Goal: Task Accomplishment & Management: Manage account settings

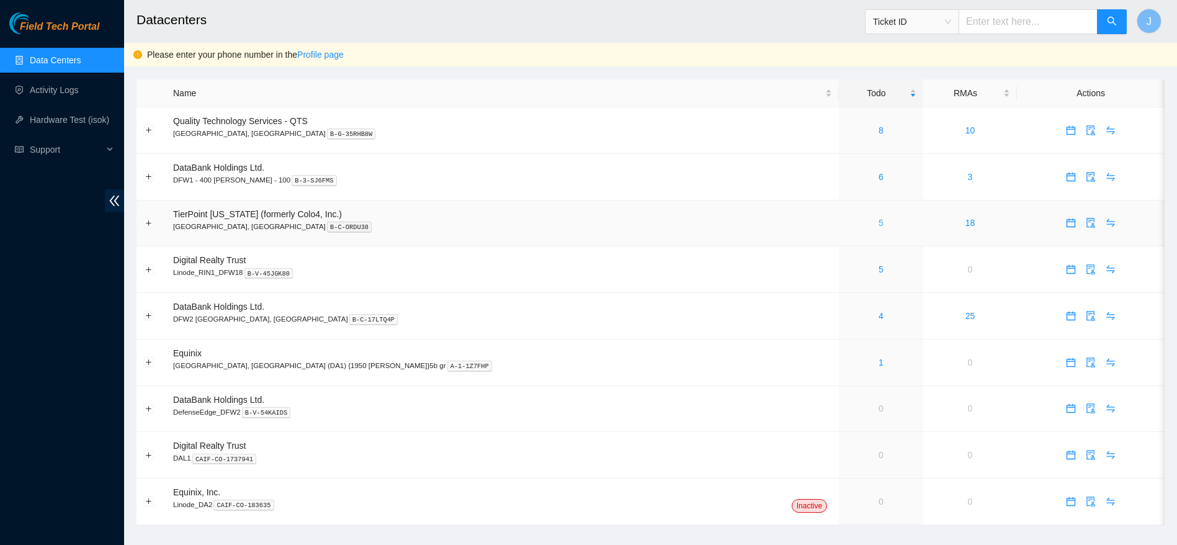
click at [879, 224] on link "5" at bounding box center [881, 223] width 5 height 10
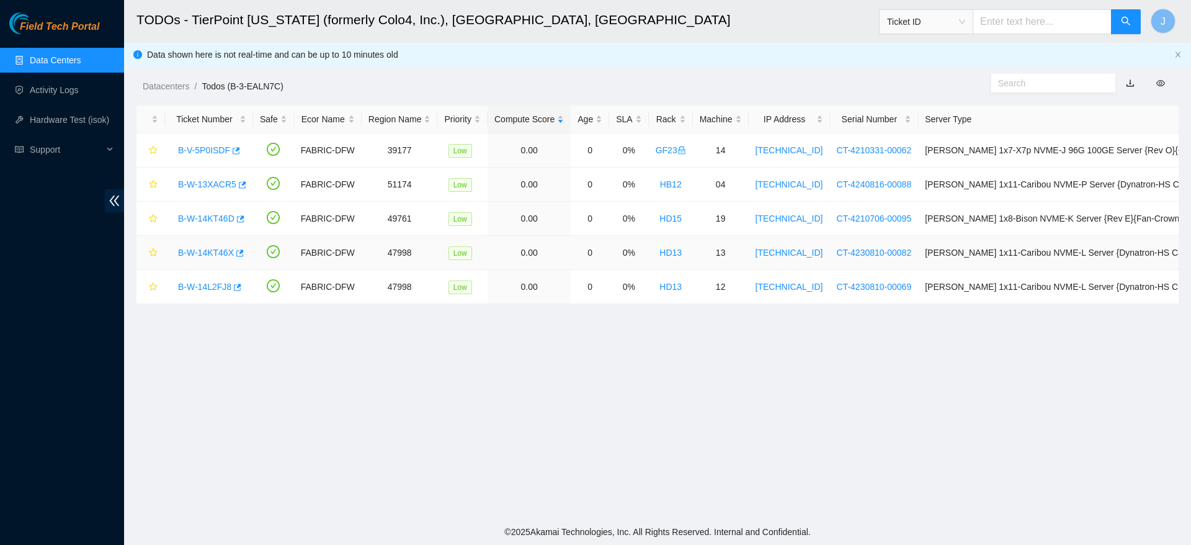
click at [214, 259] on div "B-W-14KT46X" at bounding box center [209, 253] width 74 height 20
click at [215, 251] on link "B-W-14KT46X" at bounding box center [206, 253] width 56 height 10
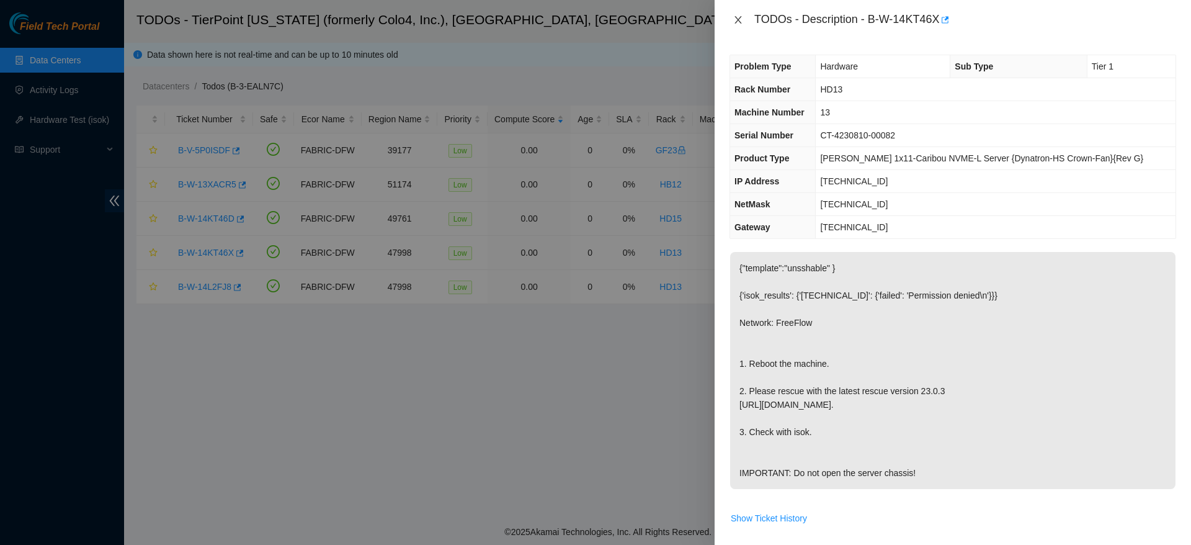
click at [739, 14] on button "Close" at bounding box center [738, 20] width 17 height 12
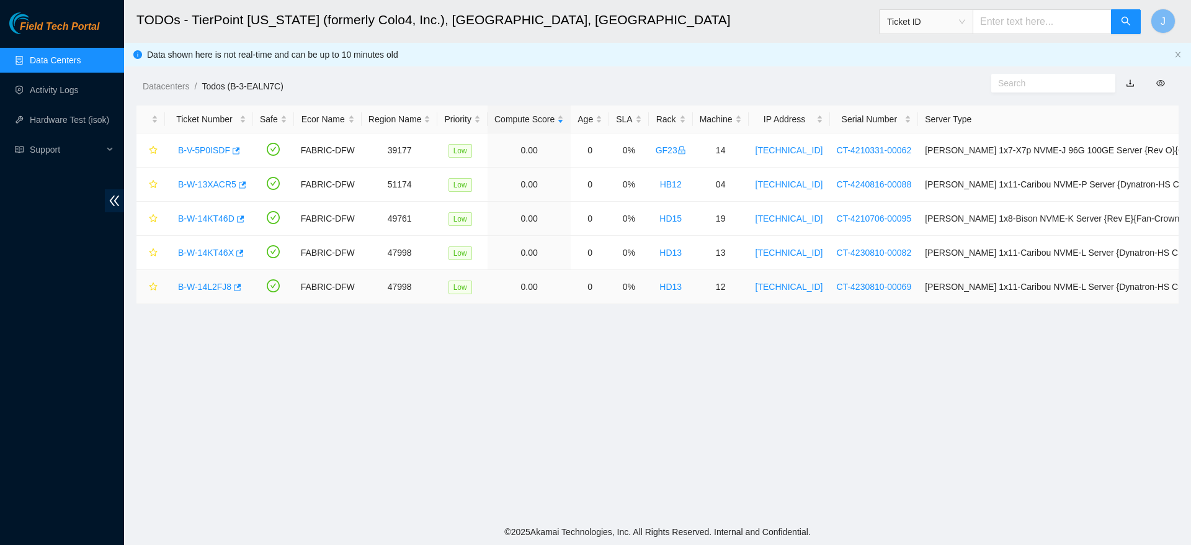
click at [217, 286] on link "B-W-14L2FJ8" at bounding box center [204, 287] width 53 height 10
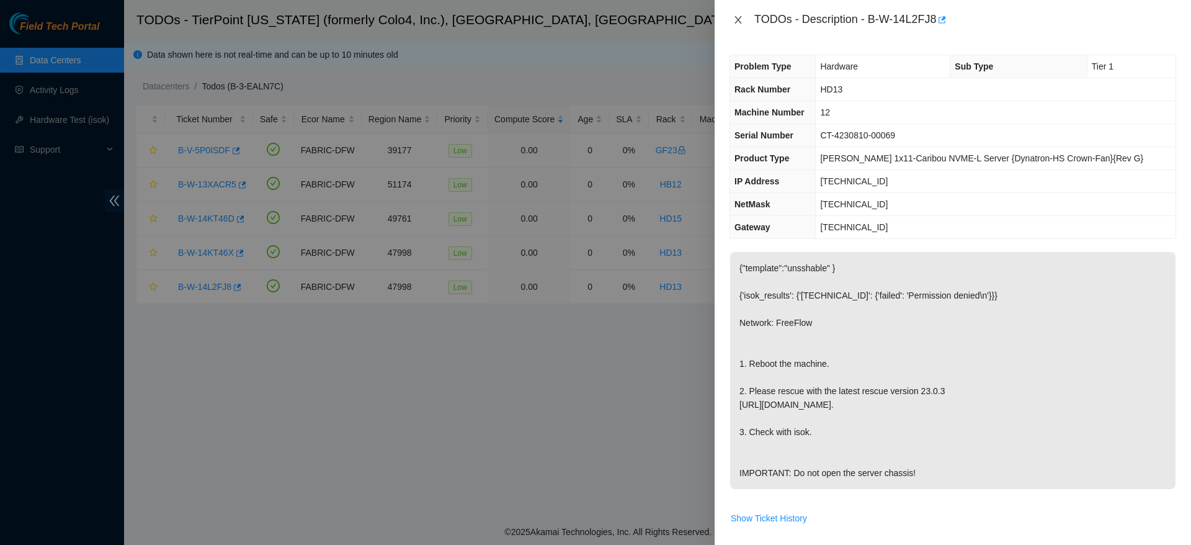
click at [737, 20] on icon "close" at bounding box center [738, 19] width 7 height 7
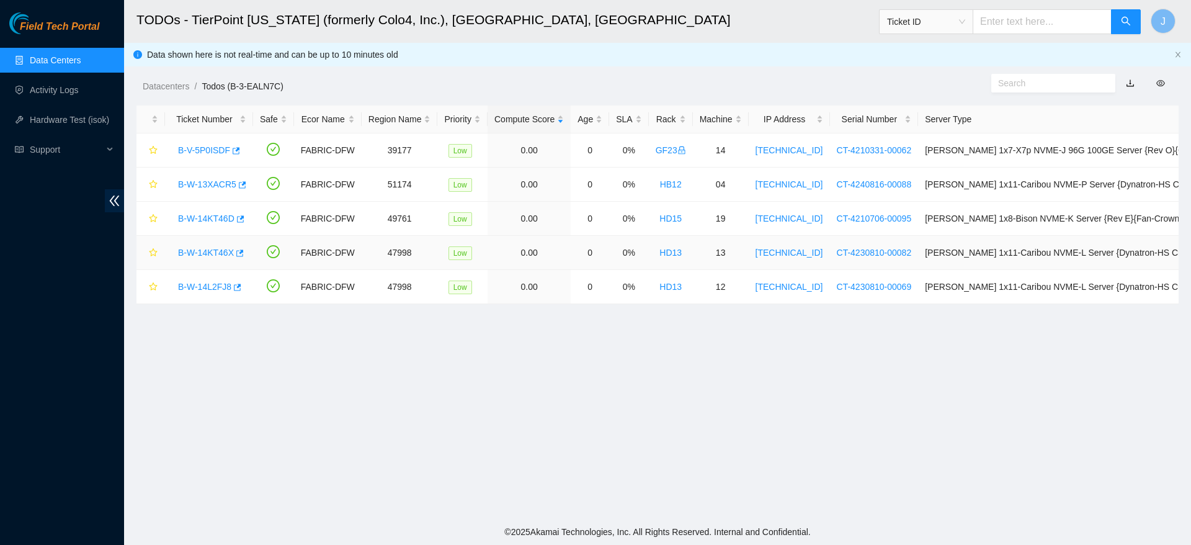
click at [211, 254] on link "B-W-14KT46X" at bounding box center [206, 253] width 56 height 10
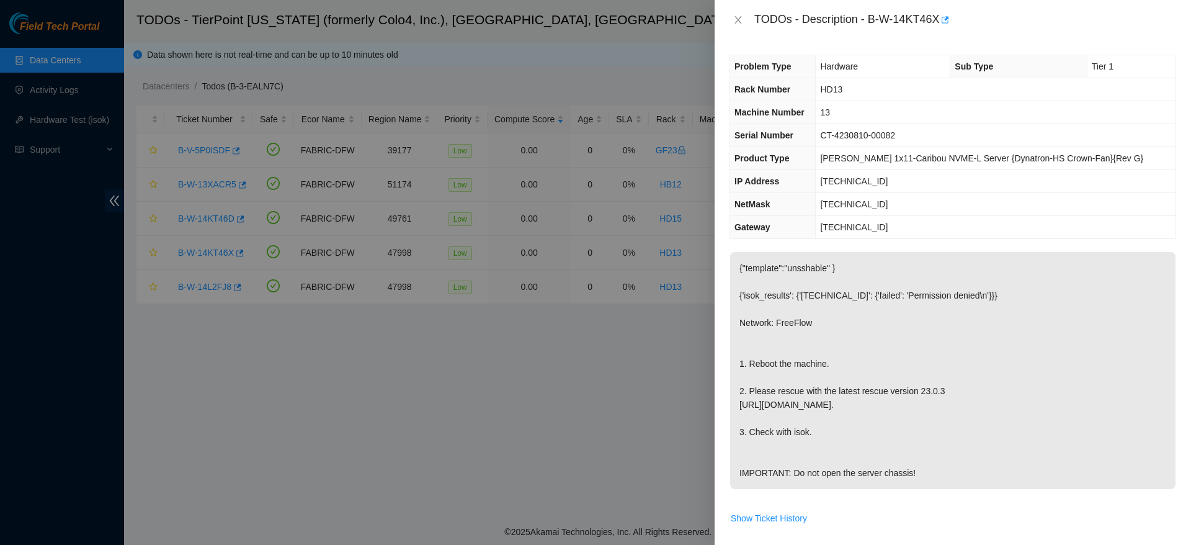
click at [542, 312] on div at bounding box center [595, 272] width 1191 height 545
click at [738, 15] on icon "close" at bounding box center [738, 20] width 10 height 10
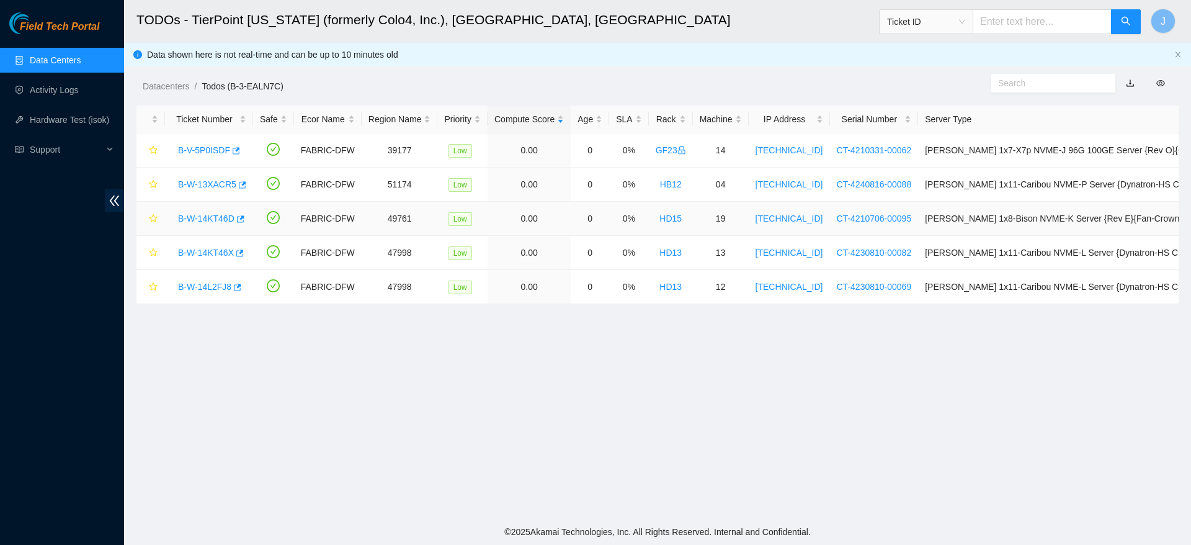
click at [195, 221] on link "B-W-14KT46D" at bounding box center [206, 218] width 56 height 10
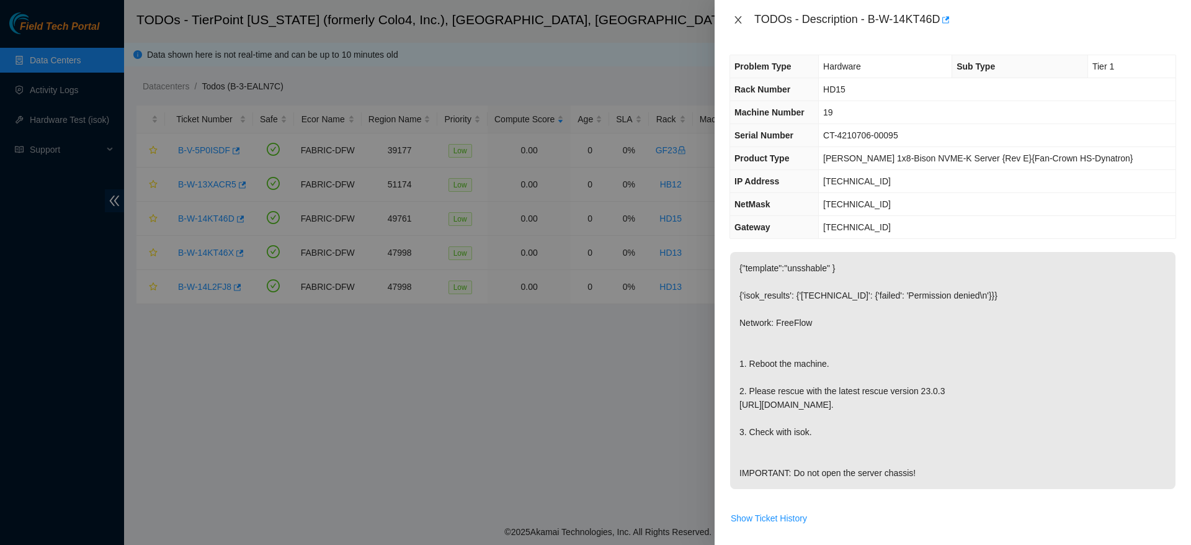
click at [737, 16] on icon "close" at bounding box center [738, 20] width 10 height 10
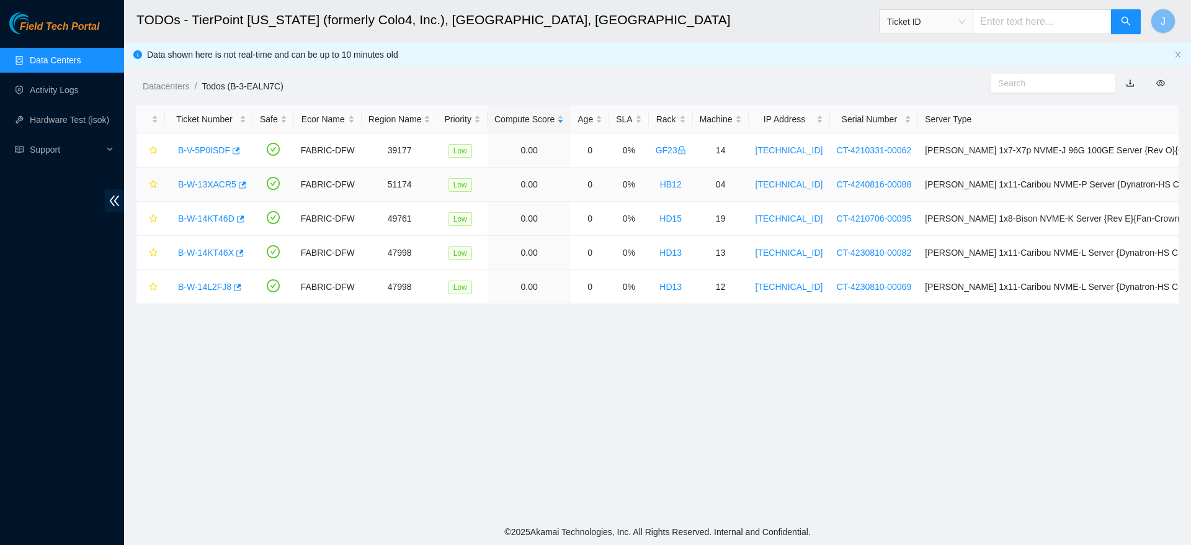
click at [212, 184] on link "B-W-13XACR5" at bounding box center [207, 184] width 58 height 10
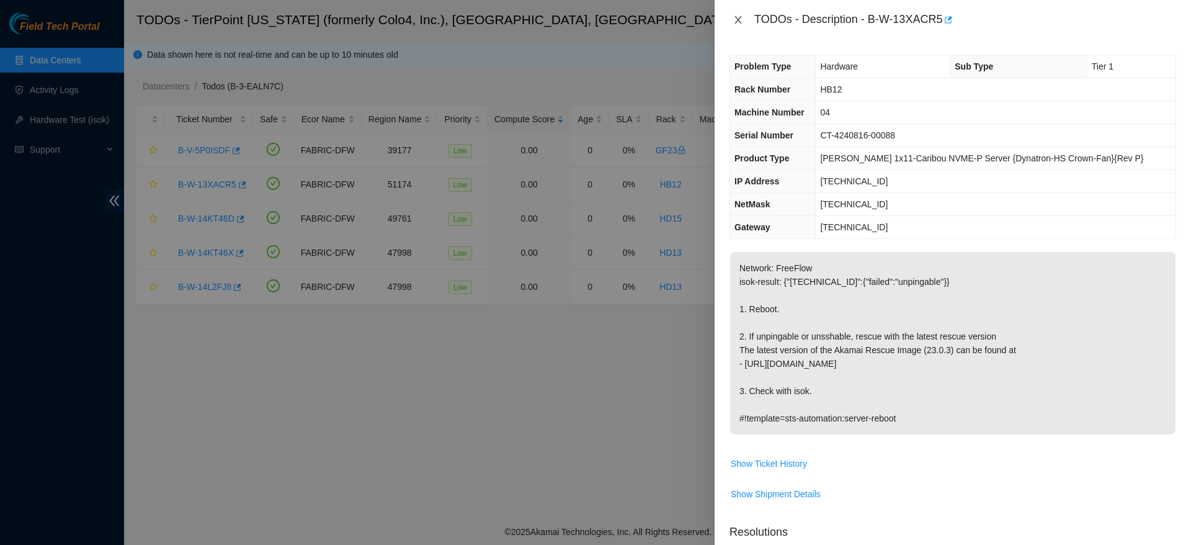
click at [736, 19] on icon "close" at bounding box center [738, 20] width 10 height 10
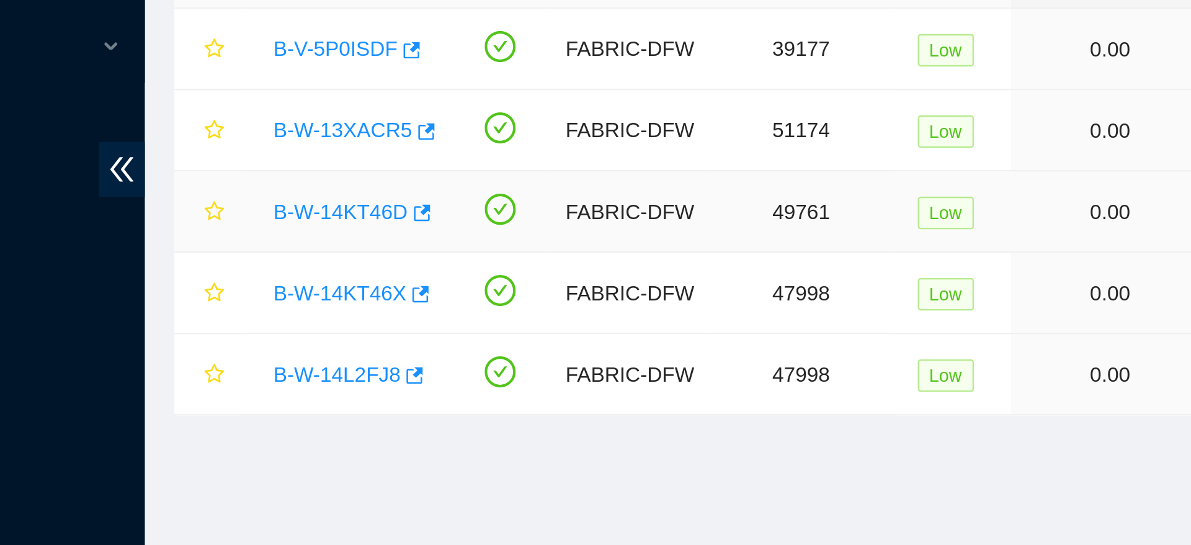
click at [210, 220] on link "B-W-14KT46D" at bounding box center [206, 218] width 56 height 10
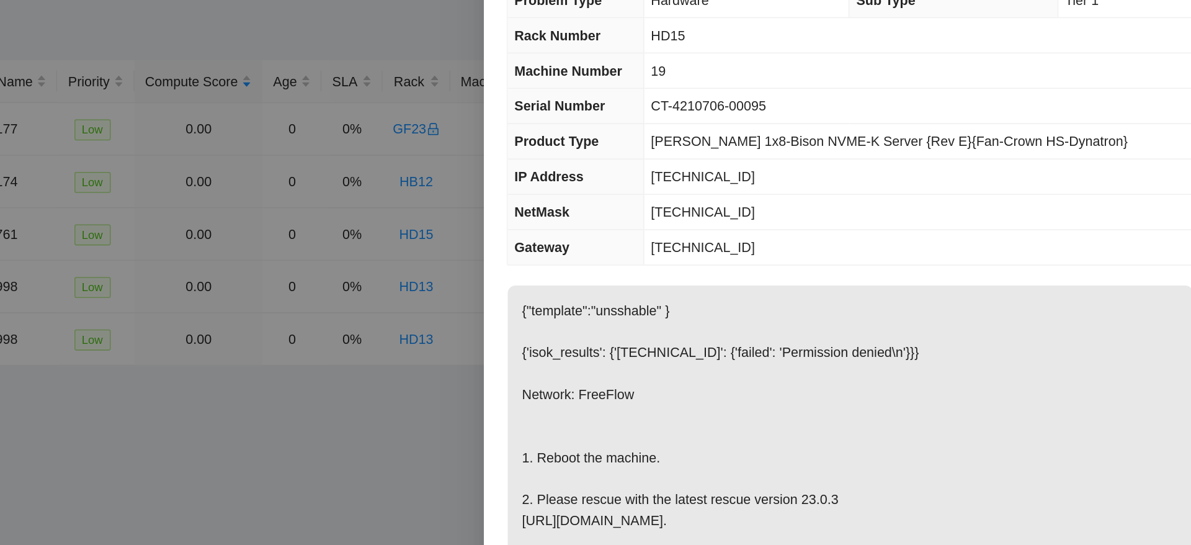
click at [684, 275] on div at bounding box center [595, 272] width 1191 height 545
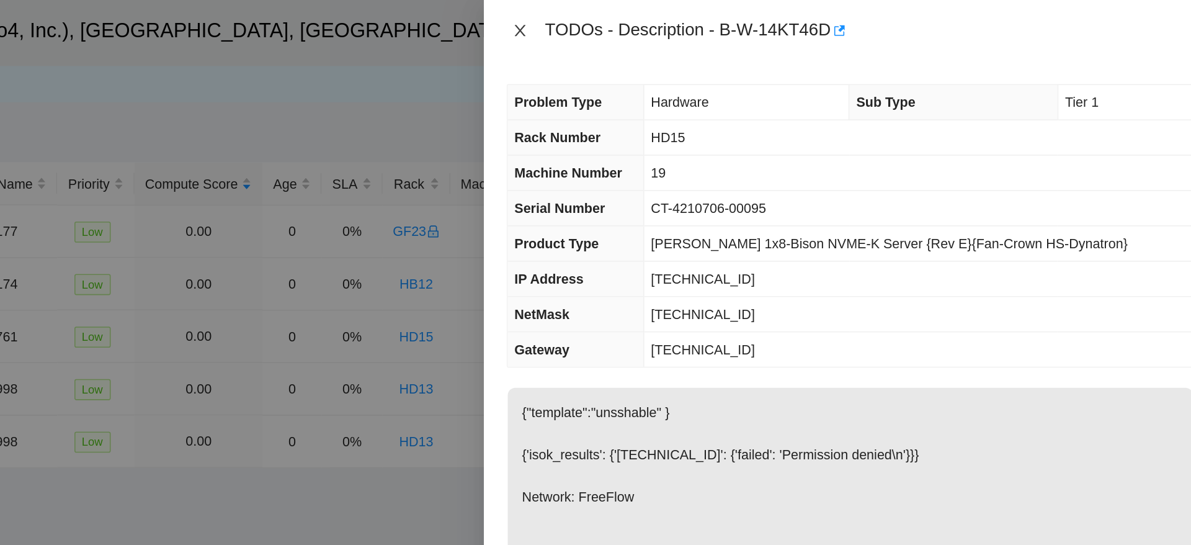
click at [736, 20] on icon "close" at bounding box center [738, 20] width 10 height 10
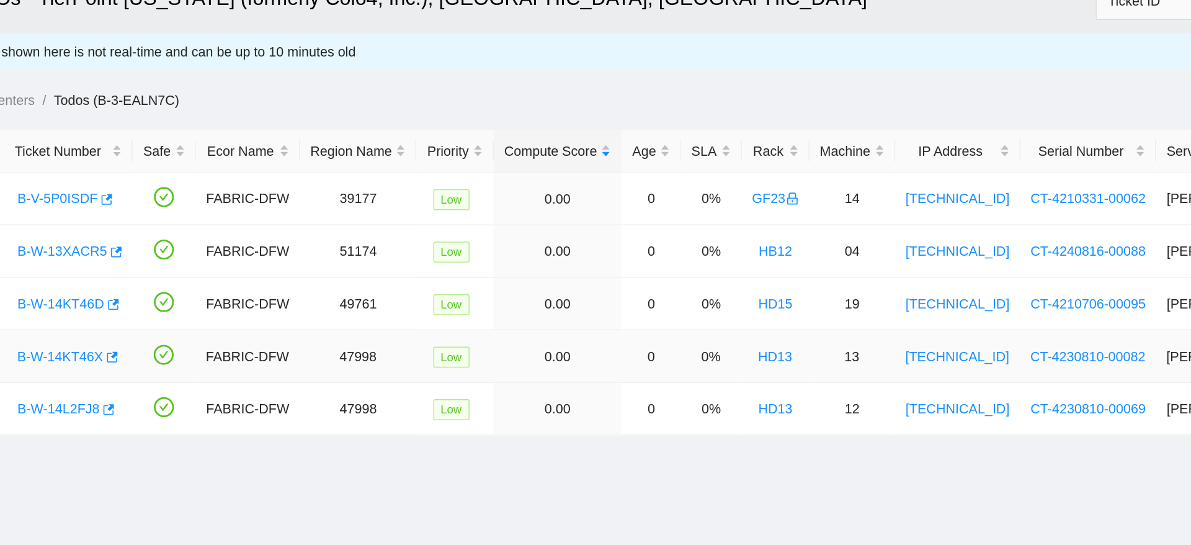
click at [212, 253] on link "B-W-14KT46X" at bounding box center [206, 253] width 56 height 10
